Goal: Book appointment/travel/reservation

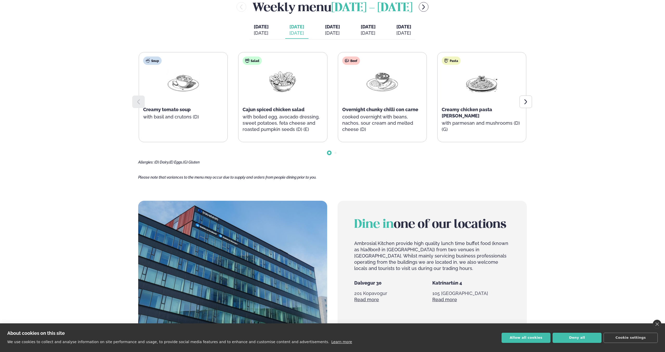
scroll to position [321, 0]
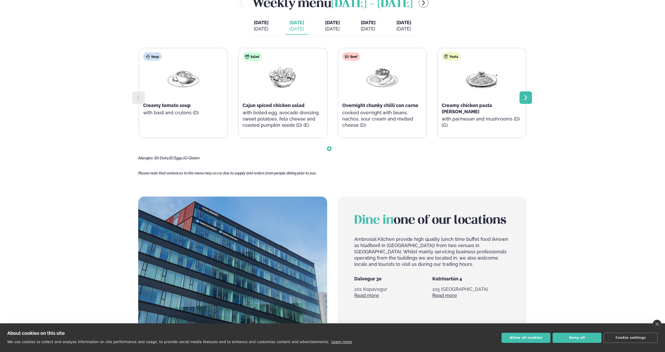
click at [524, 95] on icon at bounding box center [525, 97] width 6 height 6
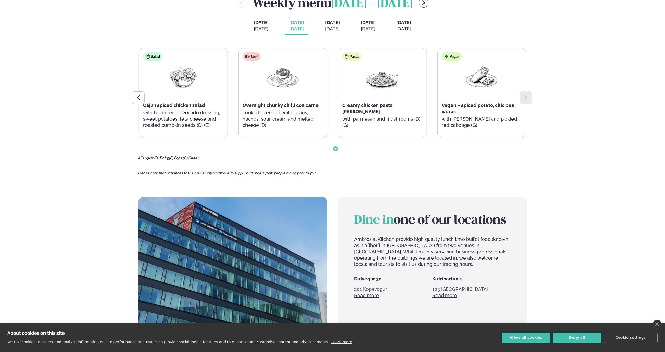
click at [524, 95] on icon at bounding box center [525, 97] width 6 height 6
click at [331, 29] on div "[DATE]" at bounding box center [332, 29] width 15 height 6
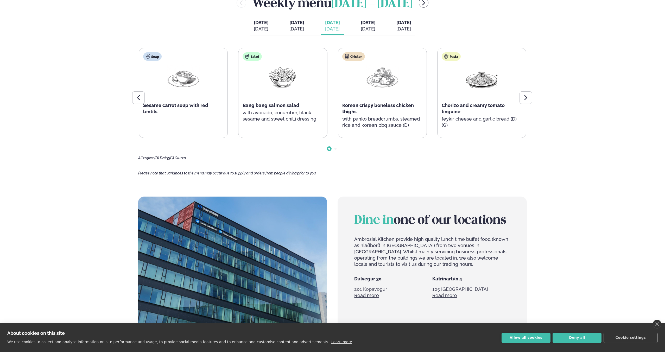
click at [298, 24] on button "[DATE] [PERSON_NAME]. [DATE]" at bounding box center [296, 25] width 23 height 17
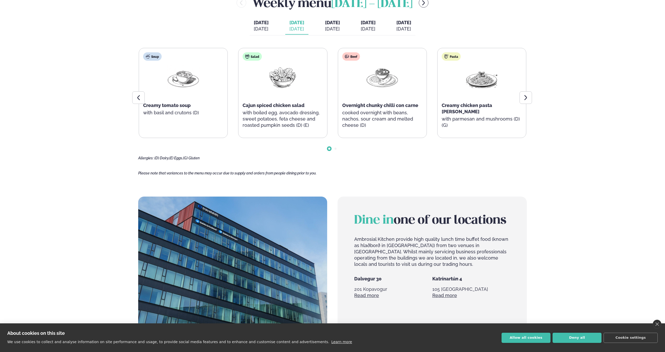
click at [361, 28] on button "[DATE] [DATE]" at bounding box center [367, 25] width 23 height 17
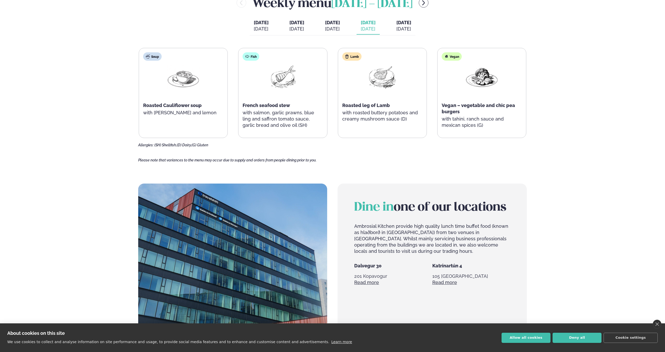
click at [411, 25] on span "[DATE]" at bounding box center [403, 22] width 15 height 5
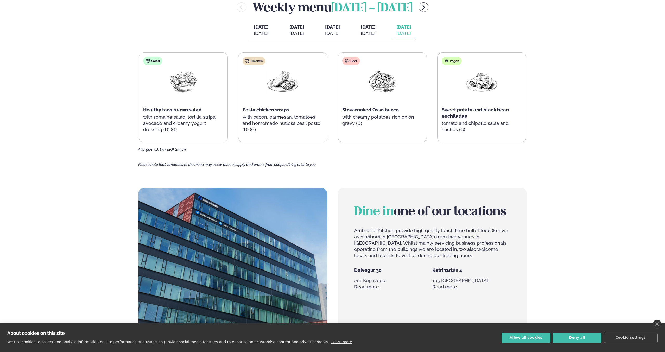
scroll to position [316, 0]
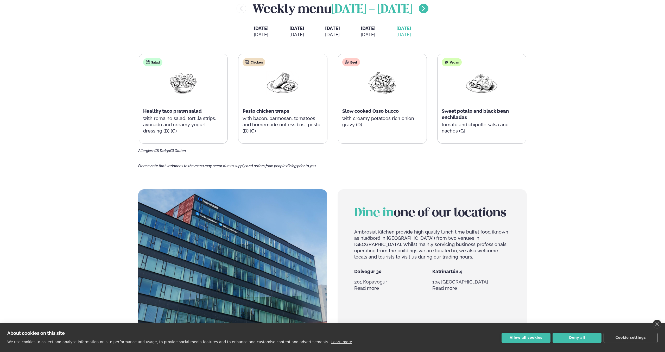
click at [428, 11] on button "menu-btn-right" at bounding box center [424, 9] width 10 height 10
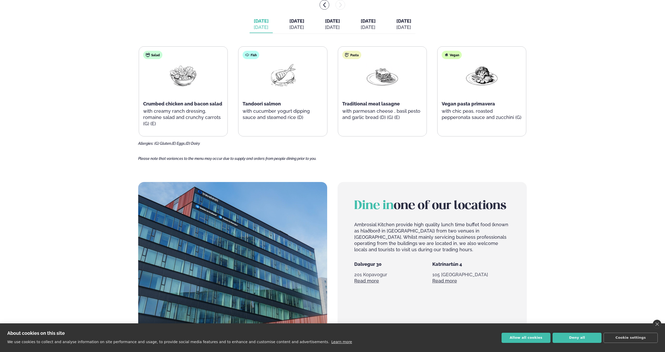
click at [307, 30] on div "[DATE] [DATE] [DATE] [DATE] [DATE] [DATE] [DATE] [DATE] [DATE] [DATE]" at bounding box center [332, 25] width 166 height 18
click at [302, 28] on button "[DATE] [DATE]" at bounding box center [296, 24] width 23 height 17
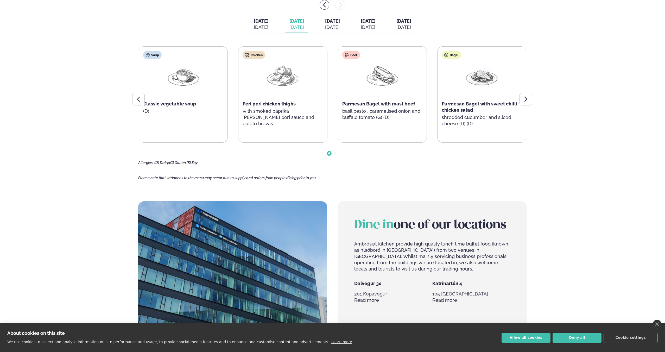
click at [340, 20] on span "[DATE]" at bounding box center [332, 20] width 15 height 5
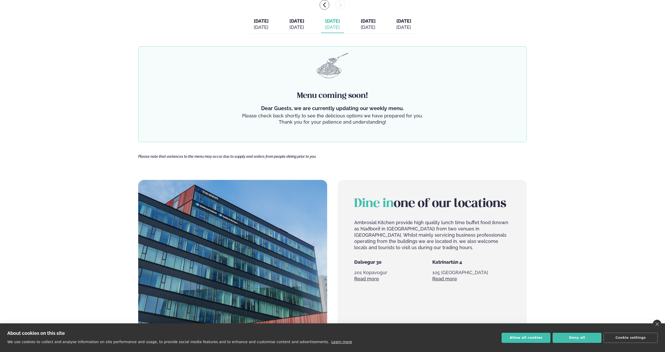
click at [321, 16] on button "[DATE] [DATE]" at bounding box center [332, 24] width 23 height 17
